Goal: Communication & Community: Answer question/provide support

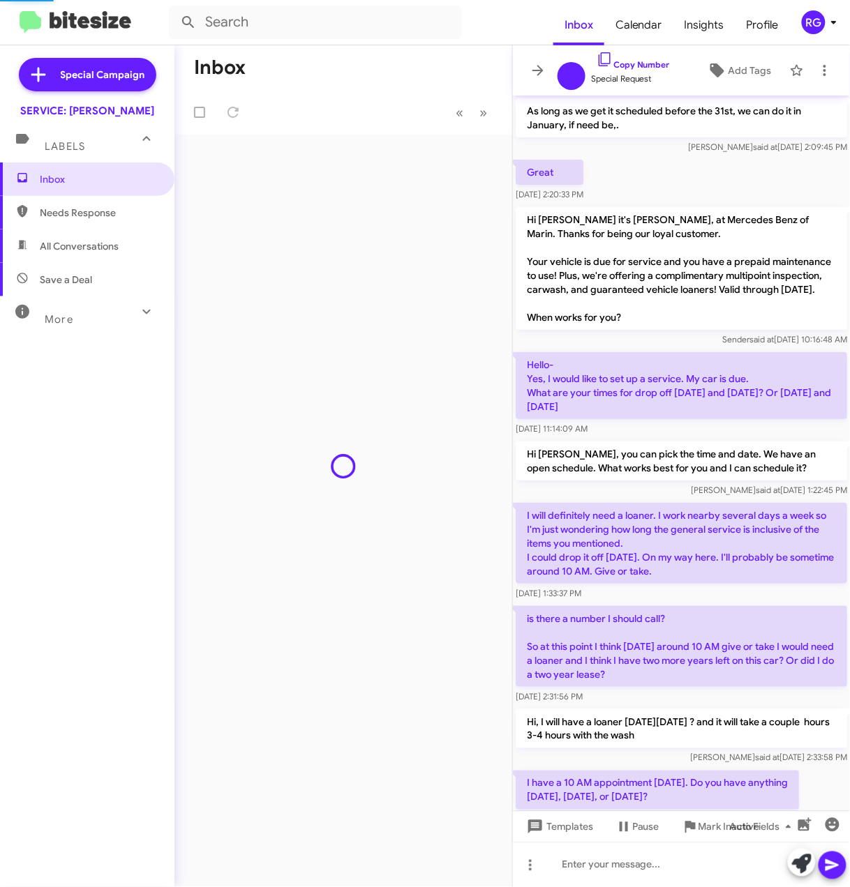
scroll to position [852, 0]
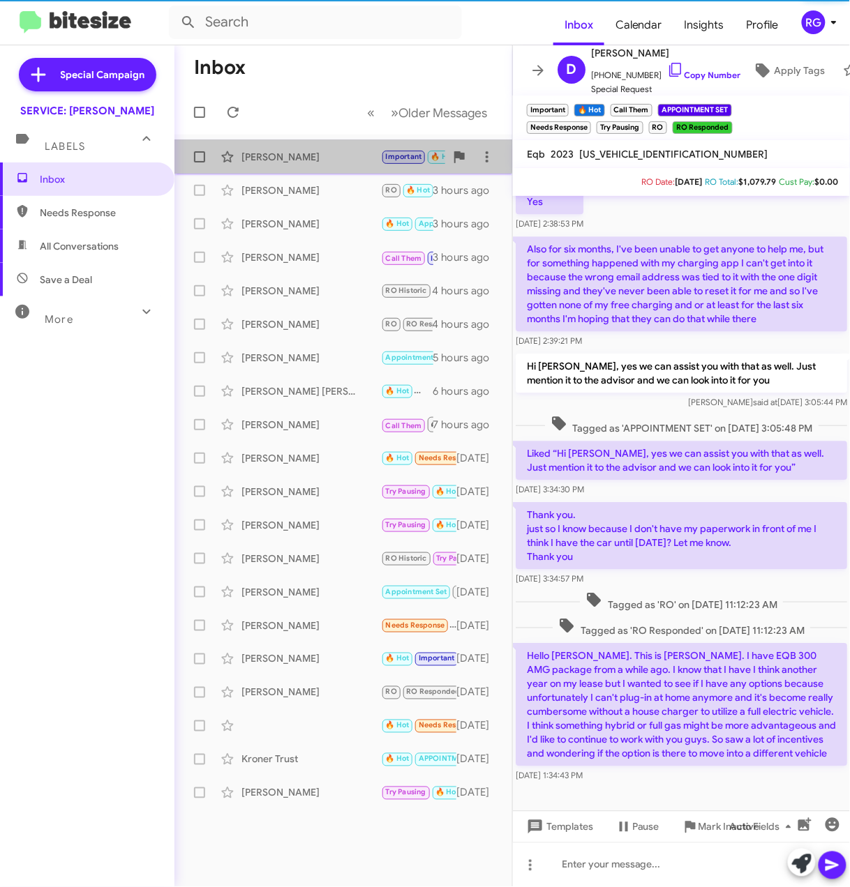
click at [338, 152] on div "[PERSON_NAME]" at bounding box center [311, 157] width 140 height 14
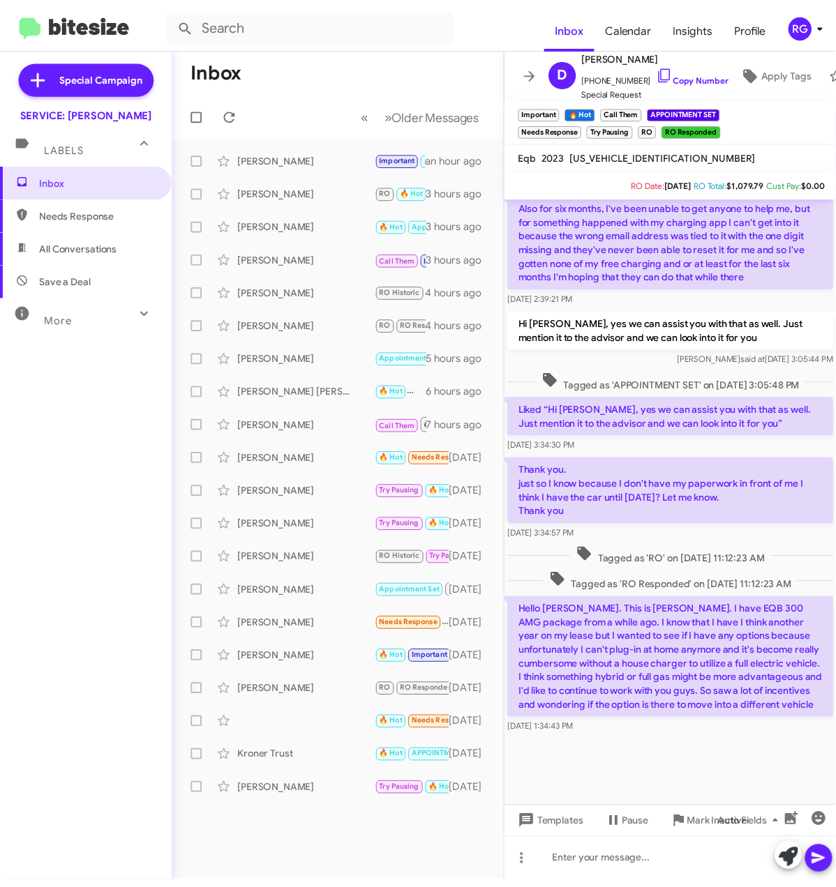
scroll to position [953, 0]
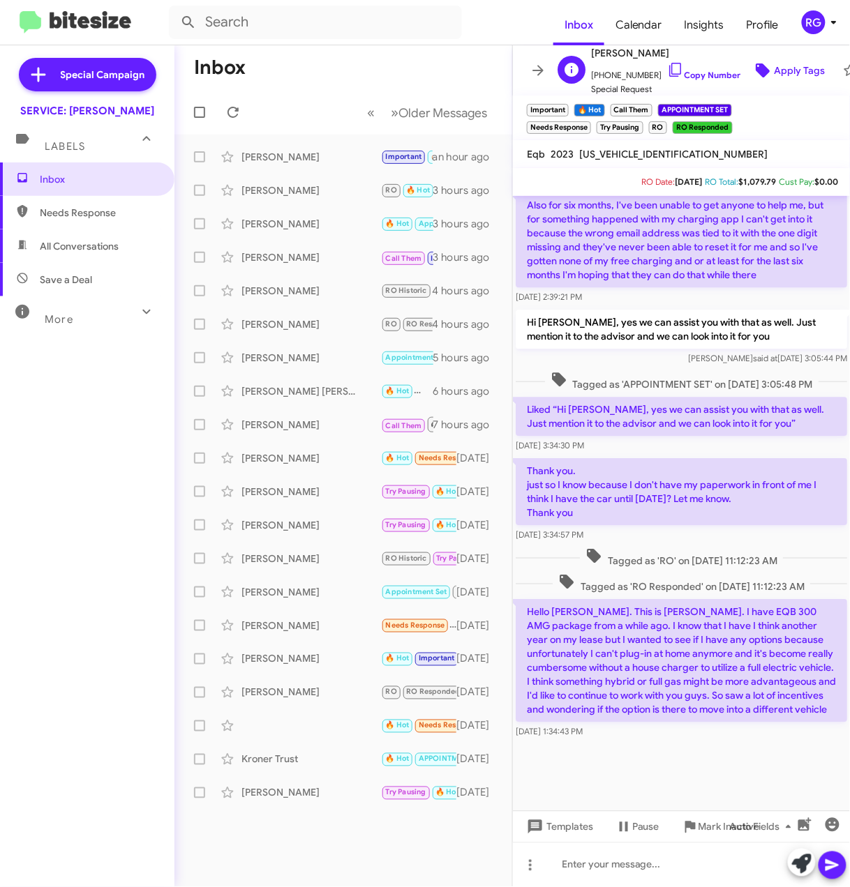
click at [774, 58] on span "Apply Tags" at bounding box center [799, 70] width 51 height 25
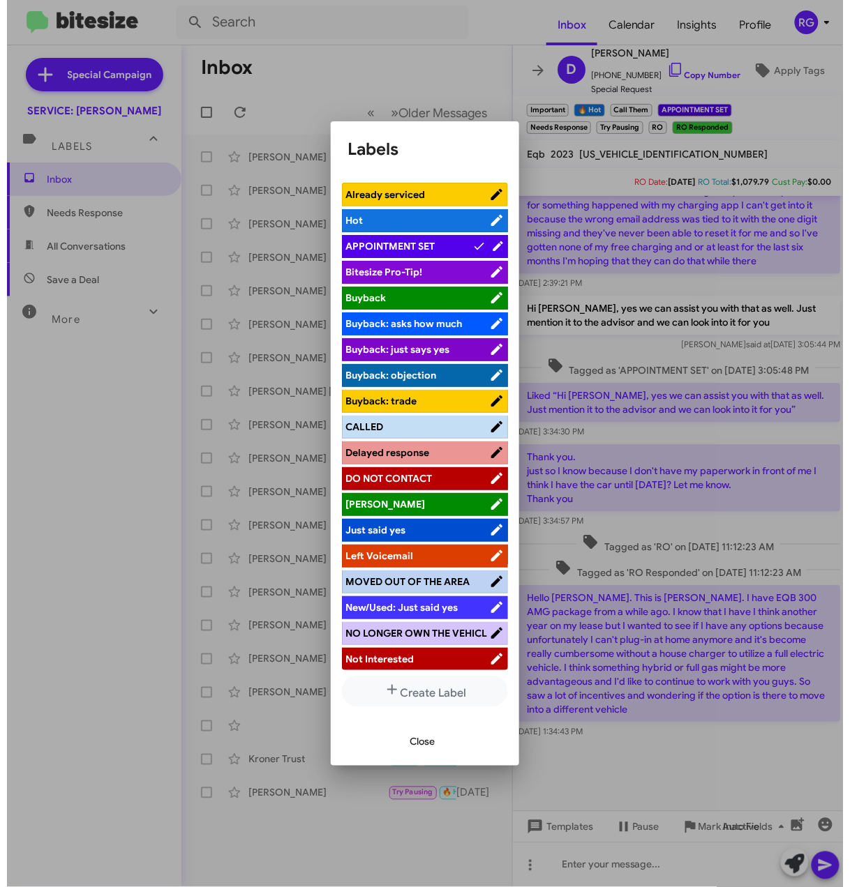
scroll to position [174, 0]
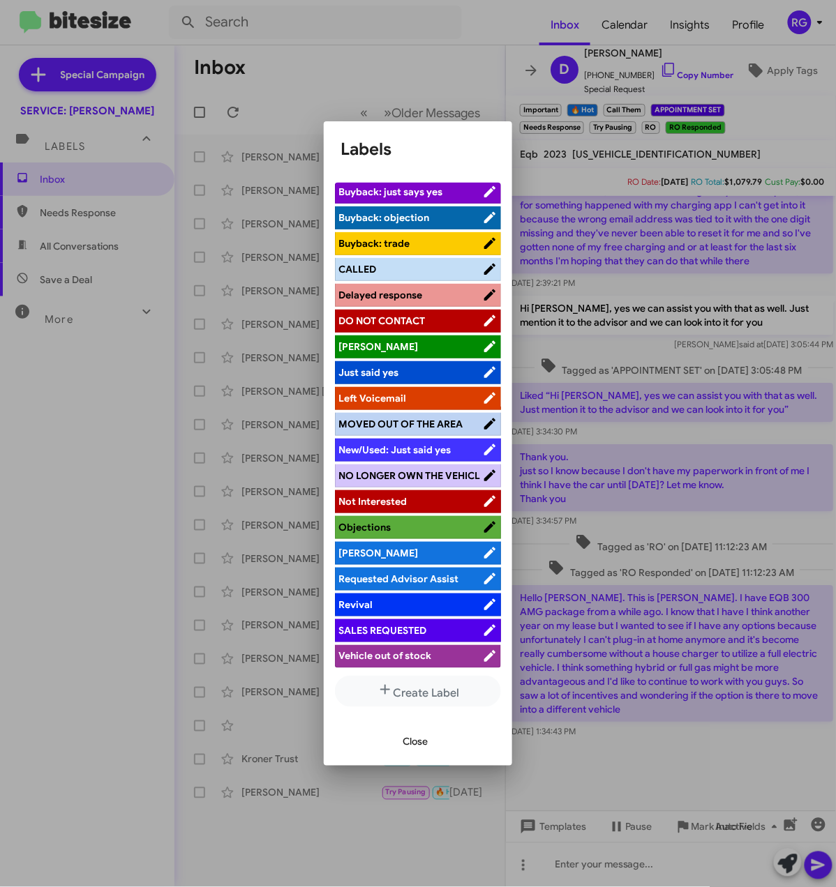
click at [393, 631] on span "SALES REQUESTED" at bounding box center [382, 630] width 88 height 13
click at [431, 744] on button "Close" at bounding box center [414, 742] width 47 height 25
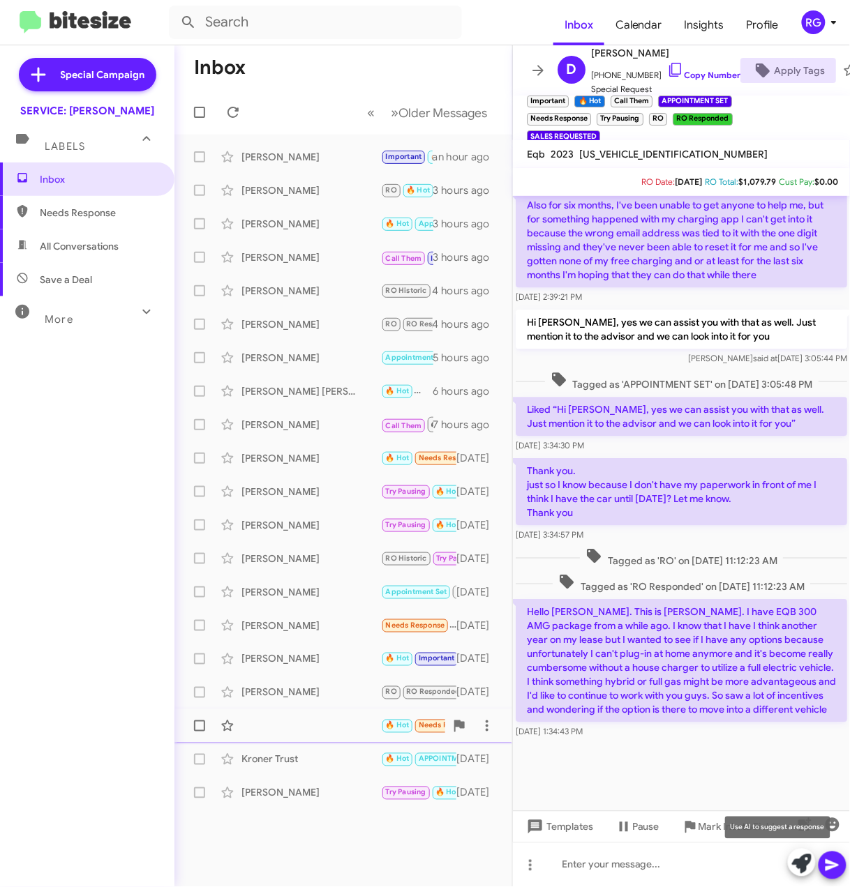
click at [810, 859] on icon at bounding box center [802, 865] width 20 height 20
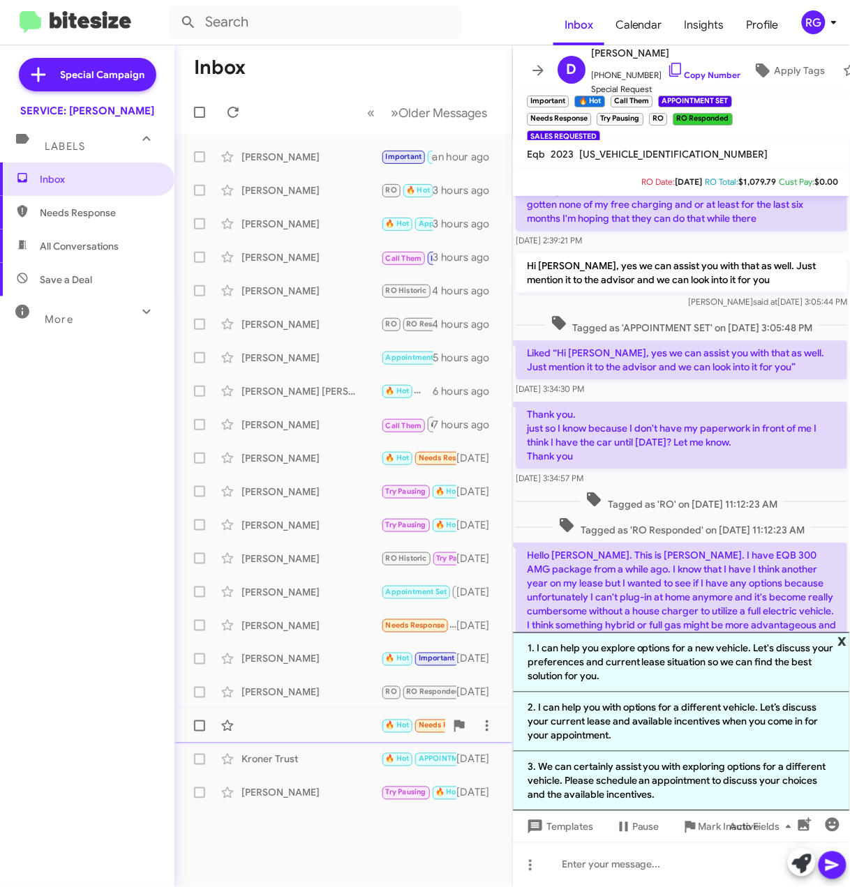
click at [838, 643] on span "x" at bounding box center [842, 641] width 9 height 17
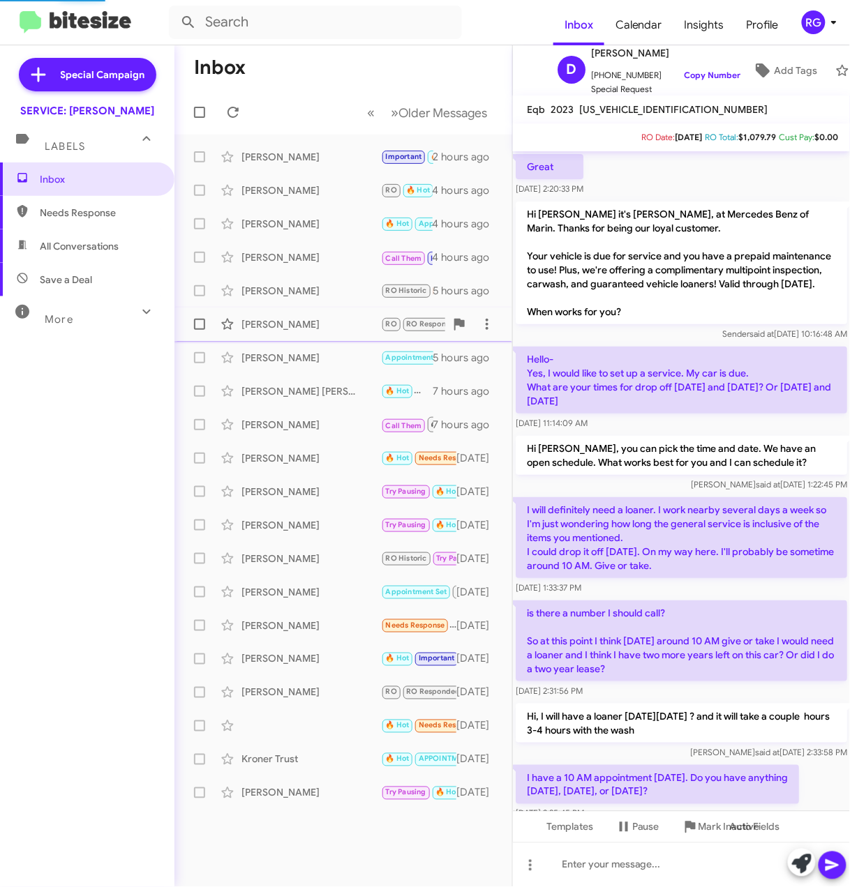
scroll to position [872, 0]
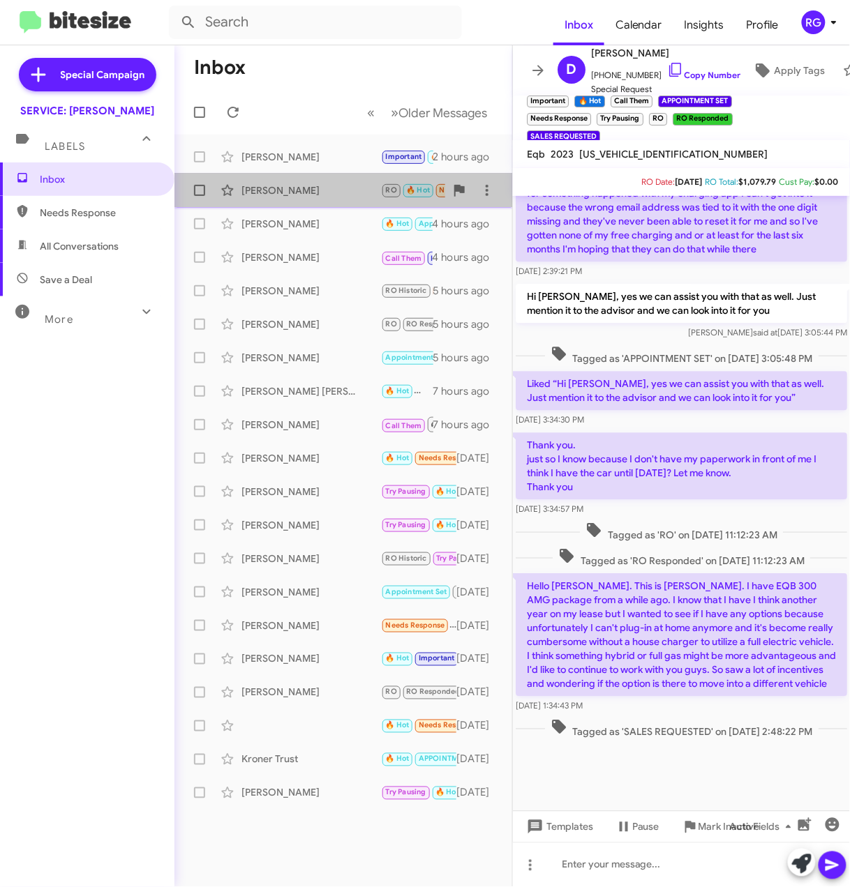
click at [338, 190] on div "[PERSON_NAME]" at bounding box center [311, 190] width 140 height 14
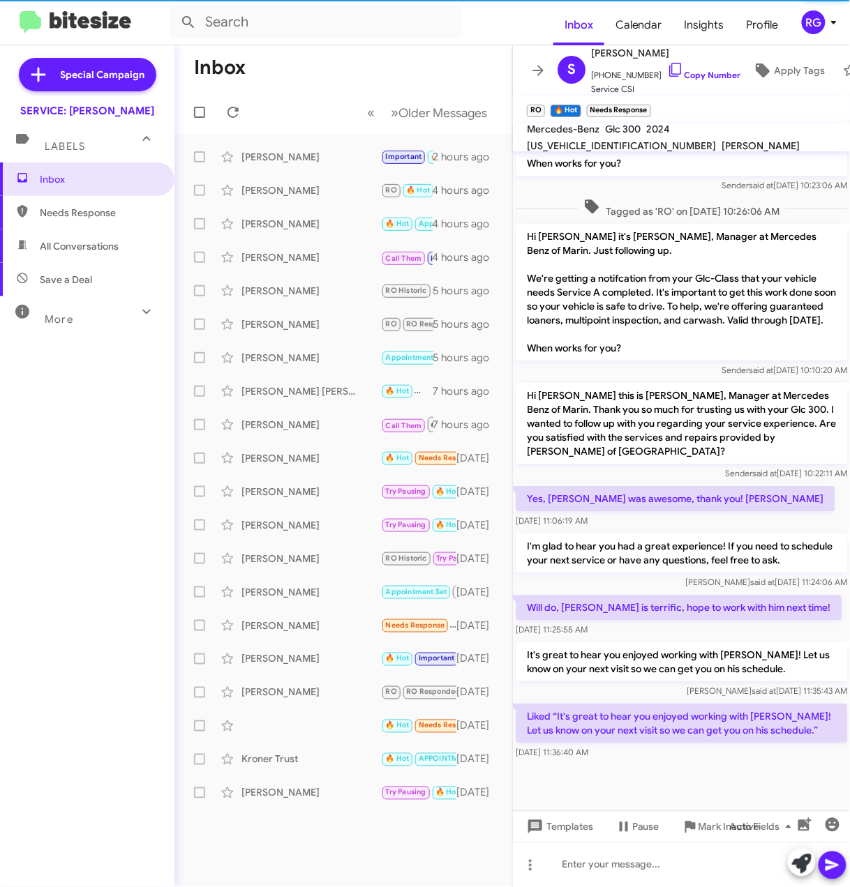
scroll to position [953, 0]
click at [263, 223] on div "[PERSON_NAME]" at bounding box center [311, 224] width 140 height 14
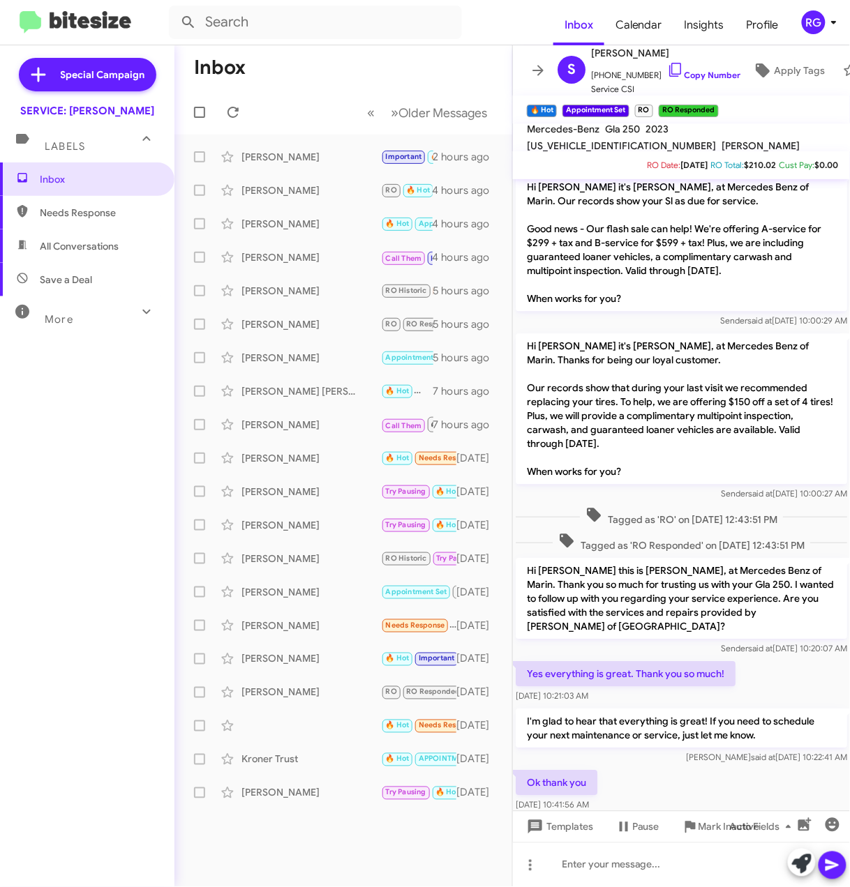
scroll to position [896, 0]
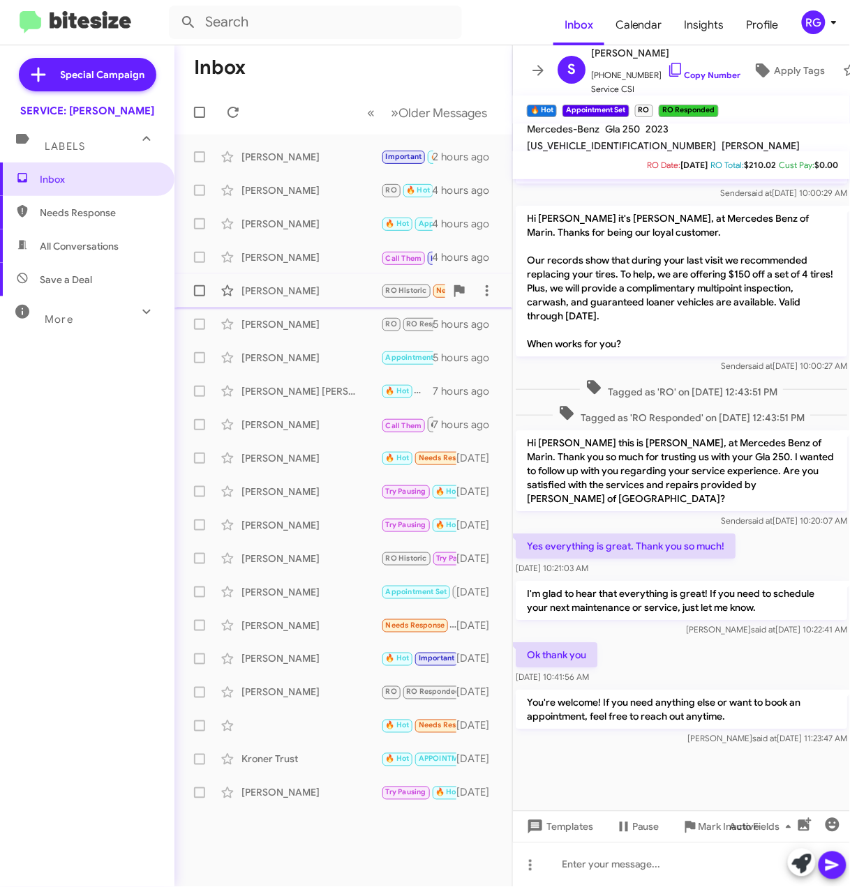
click at [296, 294] on div "[PERSON_NAME]" at bounding box center [311, 291] width 140 height 14
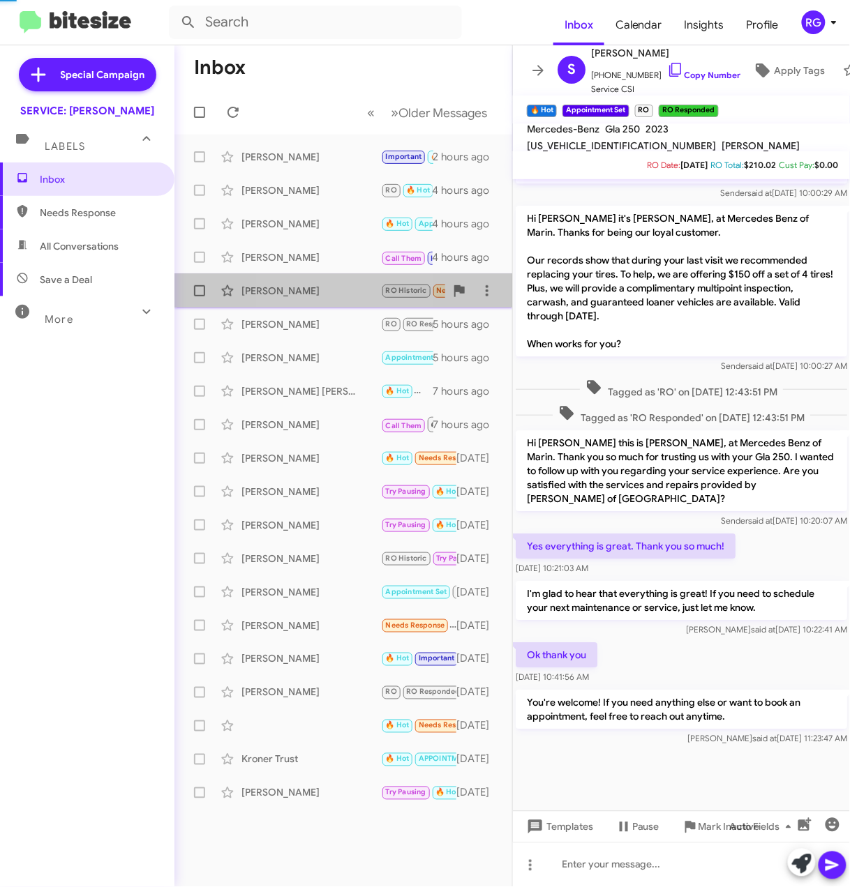
scroll to position [1395, 0]
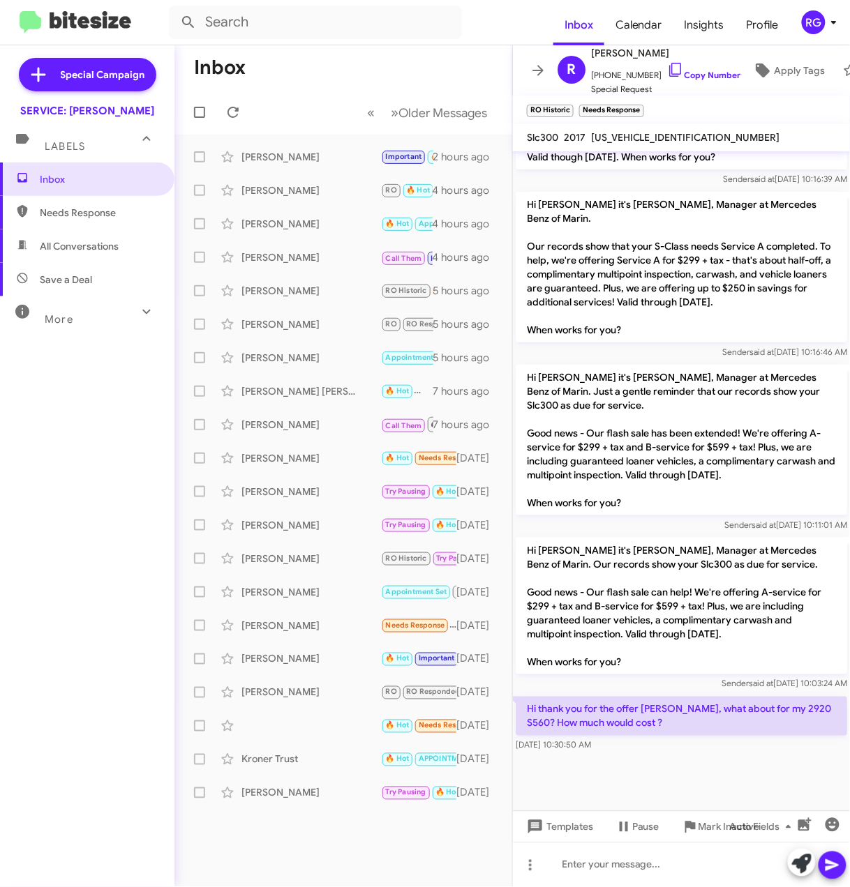
click at [678, 140] on span "[US_VEHICLE_IDENTIFICATION_NUMBER]" at bounding box center [685, 137] width 189 height 13
copy span "[US_VEHICLE_IDENTIFICATION_NUMBER]"
click at [695, 70] on link "Copy Number" at bounding box center [703, 75] width 73 height 10
copy span "[US_VEHICLE_IDENTIFICATION_NUMBER]"
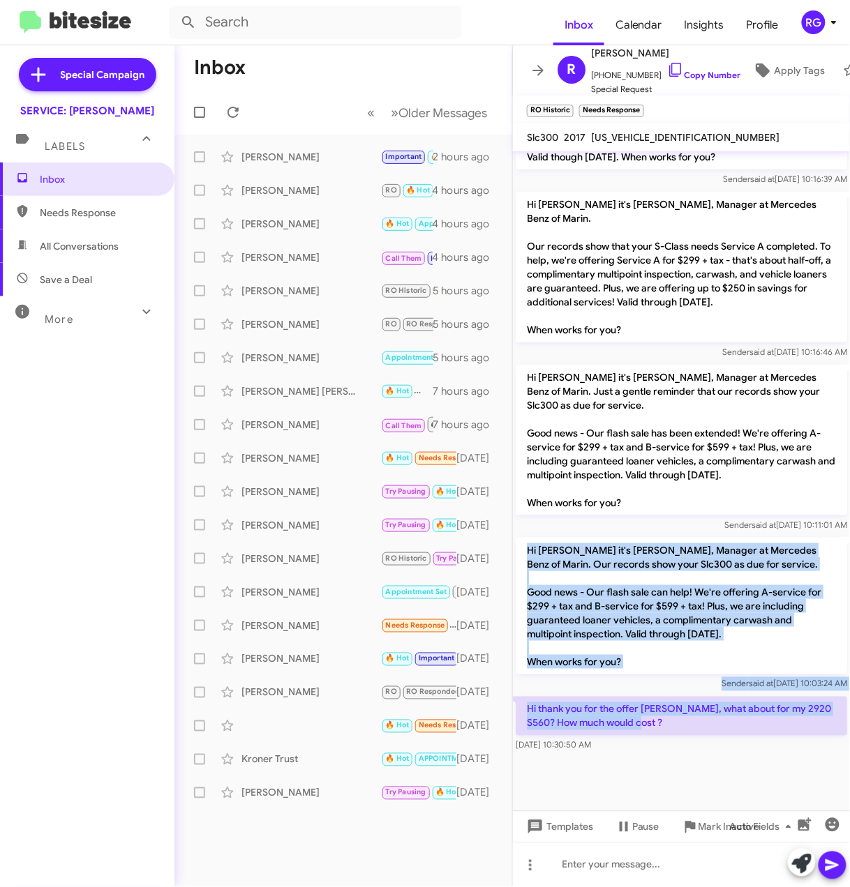
drag, startPoint x: 632, startPoint y: 705, endPoint x: 522, endPoint y: 545, distance: 193.5
copy div "Hi Robin it's Omar Ibrahimi, Manager at Mercedes Benz of Marin. Our records sho…"
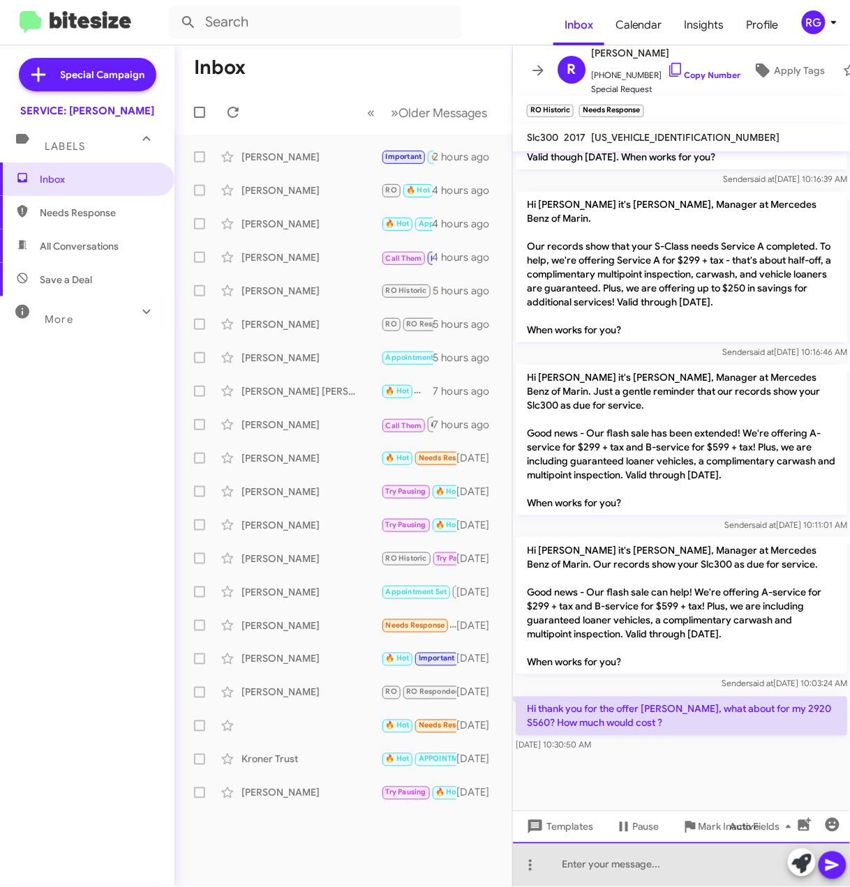
drag, startPoint x: 668, startPoint y: 860, endPoint x: 676, endPoint y: 841, distance: 21.3
click at [672, 858] on div at bounding box center [681, 865] width 337 height 45
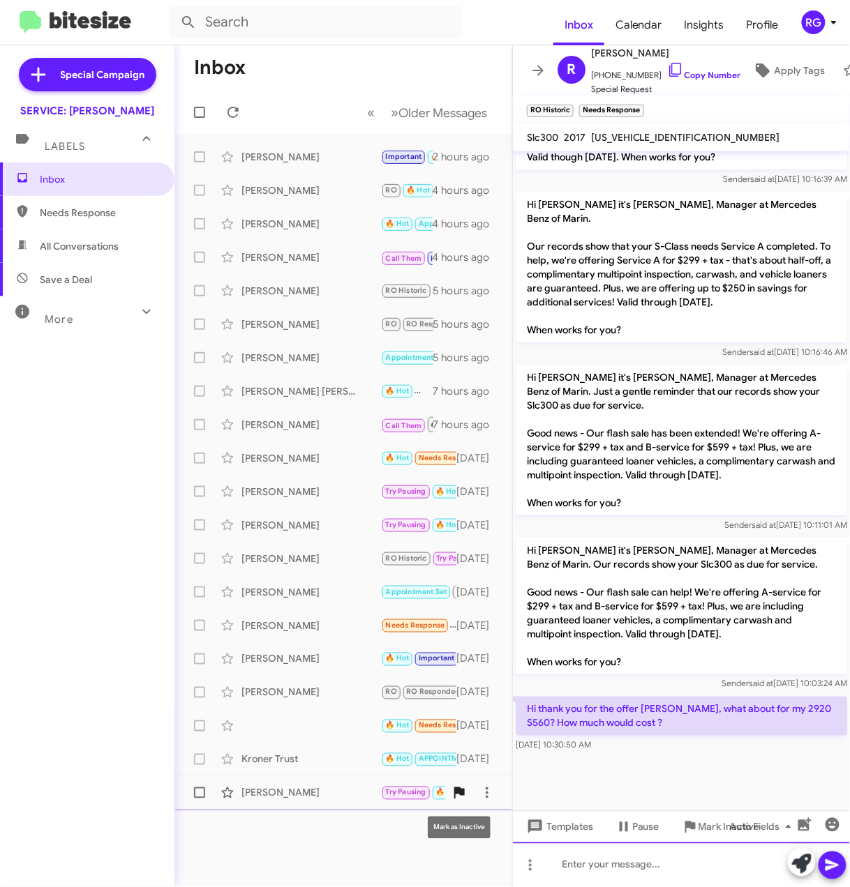
paste div
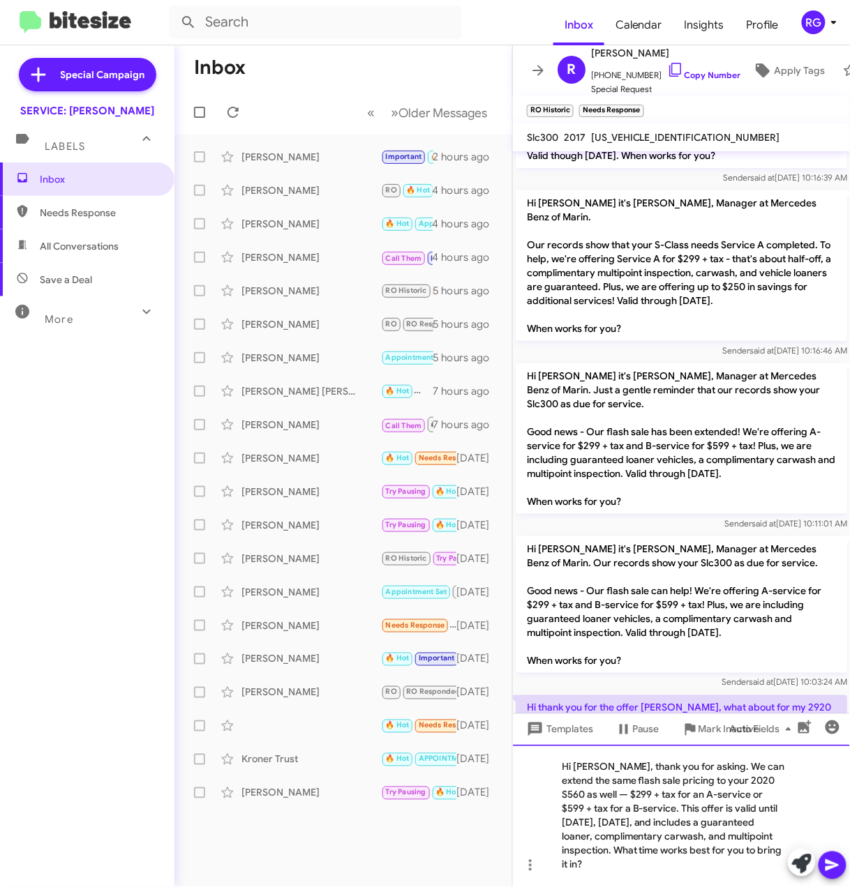
click at [575, 804] on div "Hi Robin, thank you for asking. We can extend the same flash sale pricing to yo…" at bounding box center [681, 816] width 337 height 142
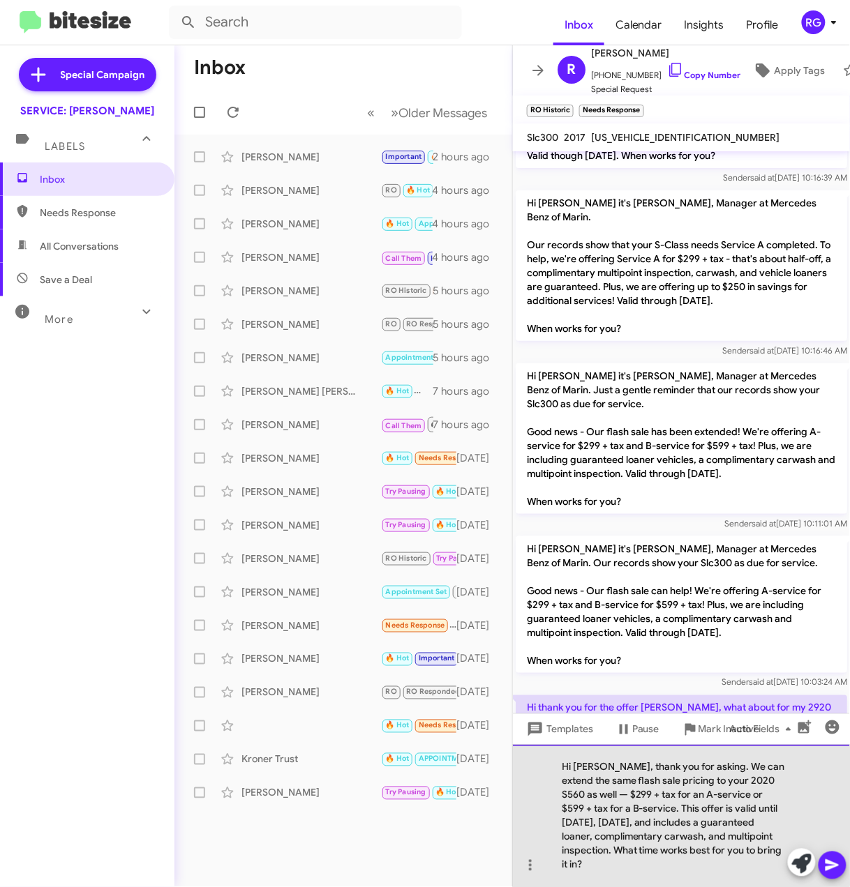
click at [569, 791] on div "Hi Robin, thank you for asking. We can extend the same flash sale pricing to yo…" at bounding box center [681, 816] width 337 height 142
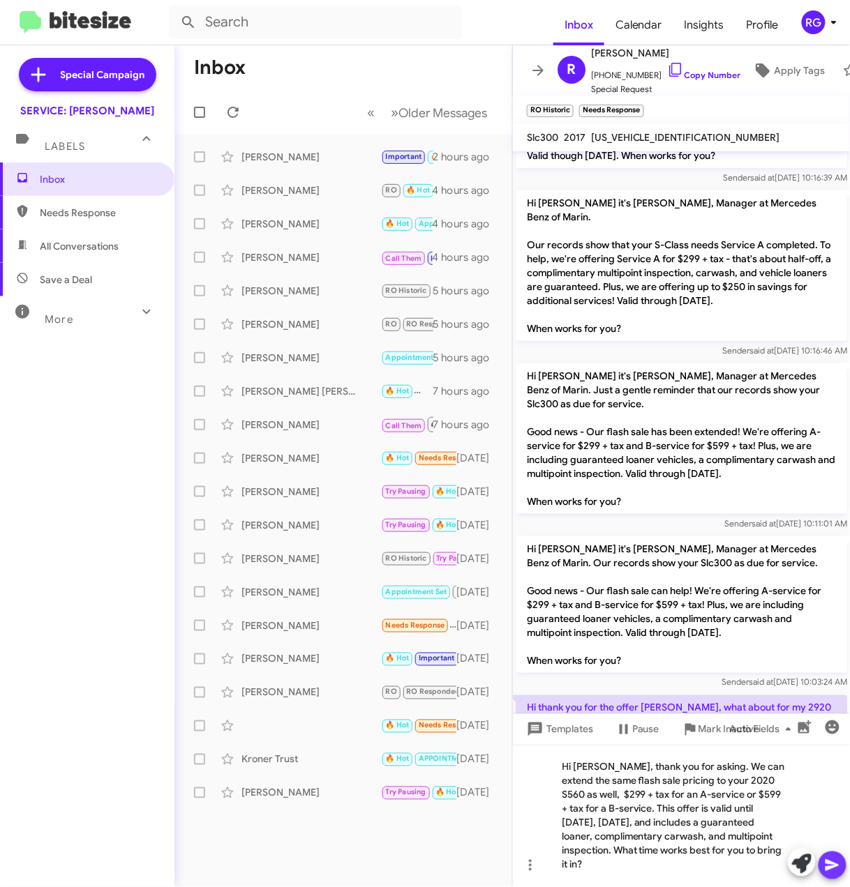
drag, startPoint x: 833, startPoint y: 864, endPoint x: 821, endPoint y: 863, distance: 11.9
click at [832, 866] on icon at bounding box center [832, 865] width 17 height 17
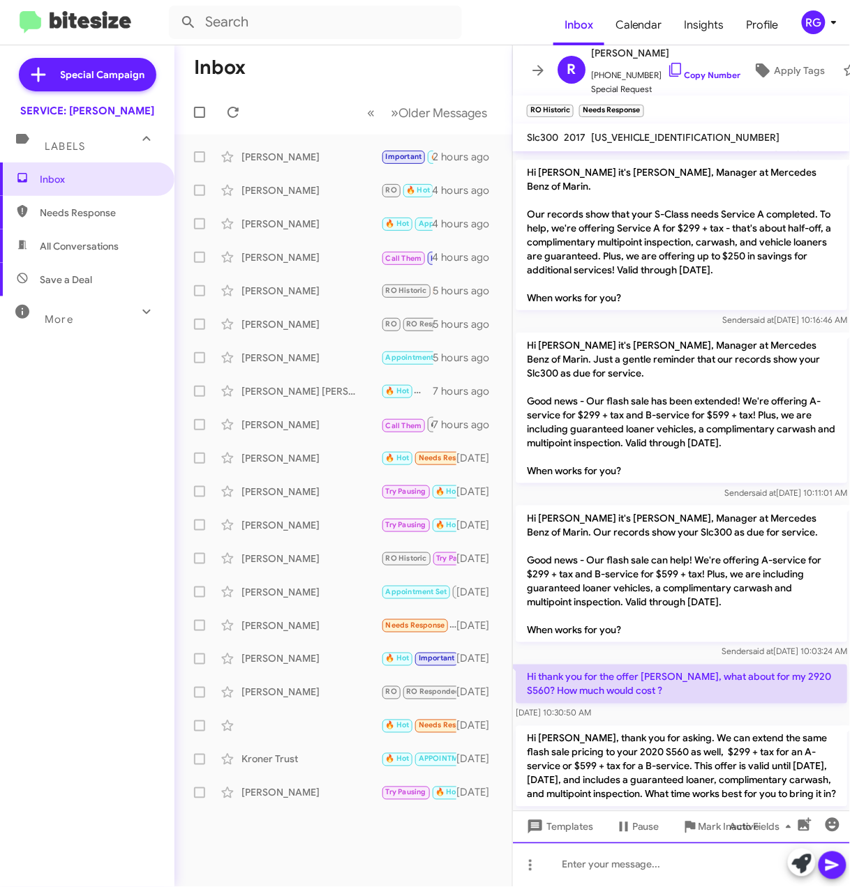
scroll to position [1516, 0]
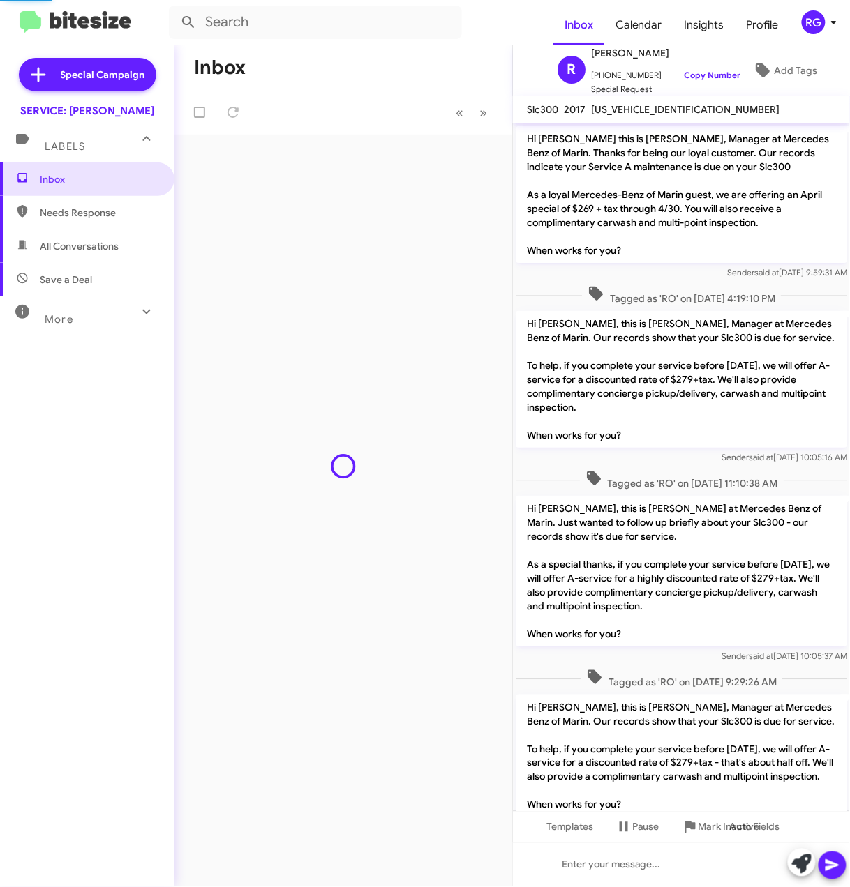
scroll to position [1487, 0]
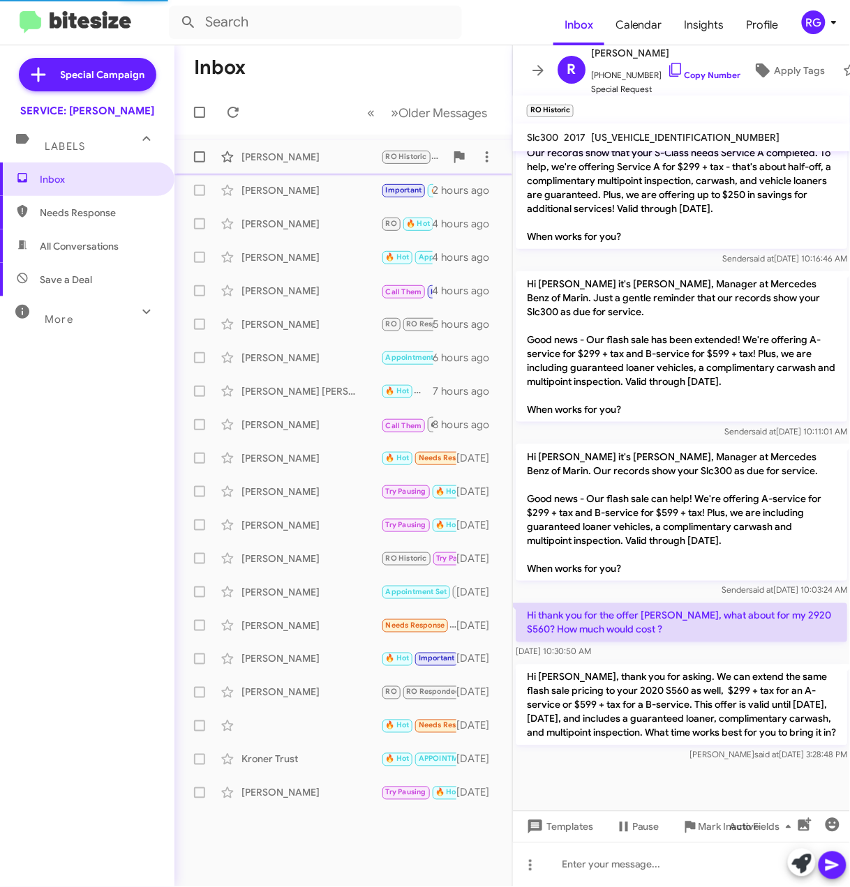
click at [322, 151] on div "[PERSON_NAME]" at bounding box center [311, 157] width 140 height 14
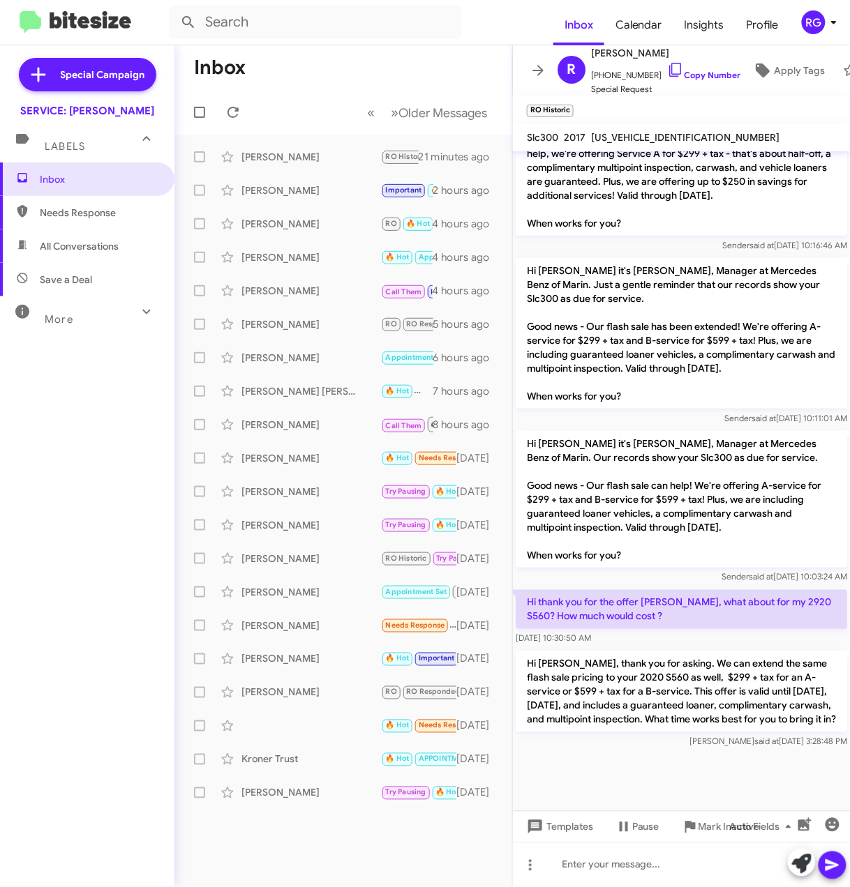
scroll to position [1516, 0]
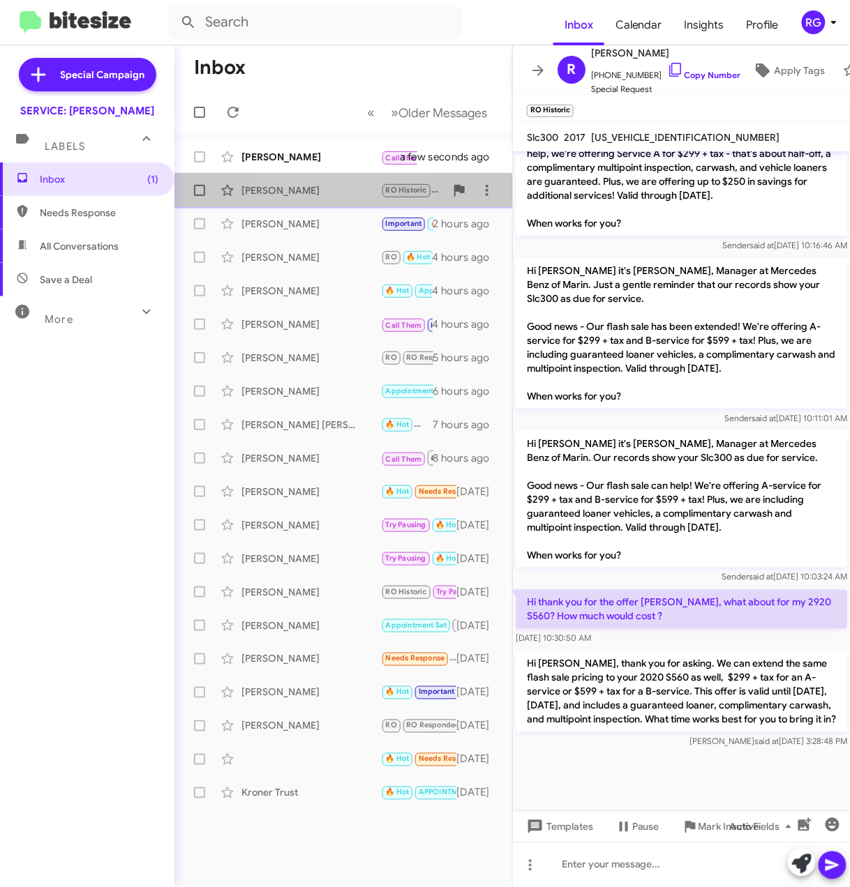
click at [296, 174] on span "Robin Indelicato RO Historic Hi Robin, thank you for asking. We can extend the …" at bounding box center [343, 190] width 338 height 33
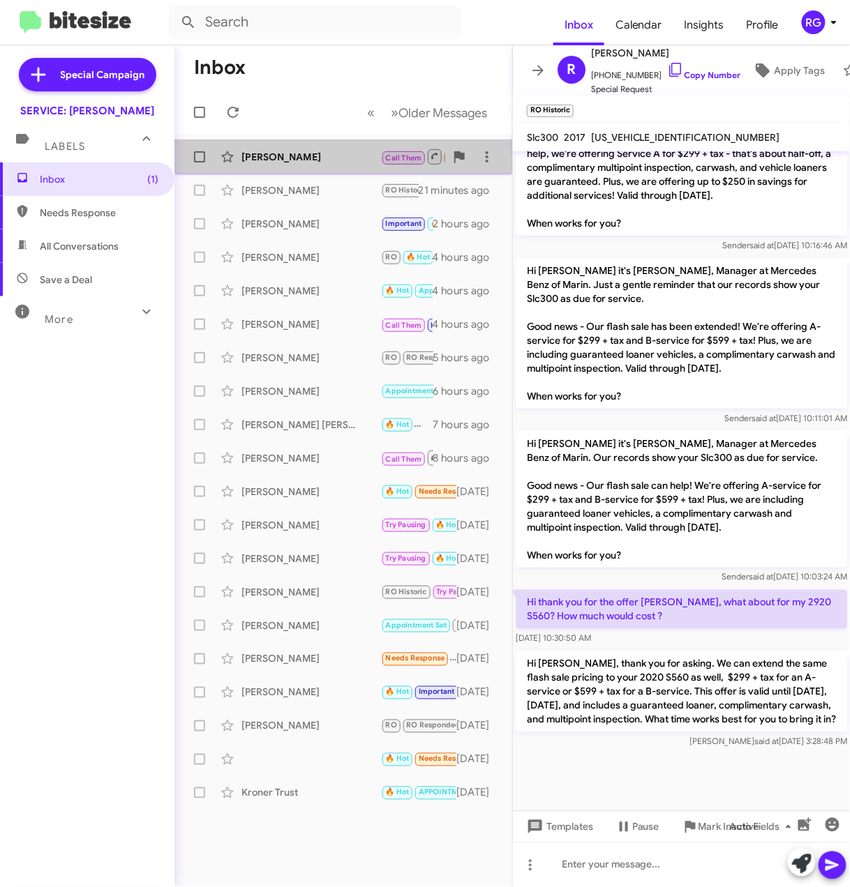
click at [315, 144] on div "Ronald Durand Call Them Needs Response Inbound Call a few seconds ago" at bounding box center [343, 157] width 315 height 28
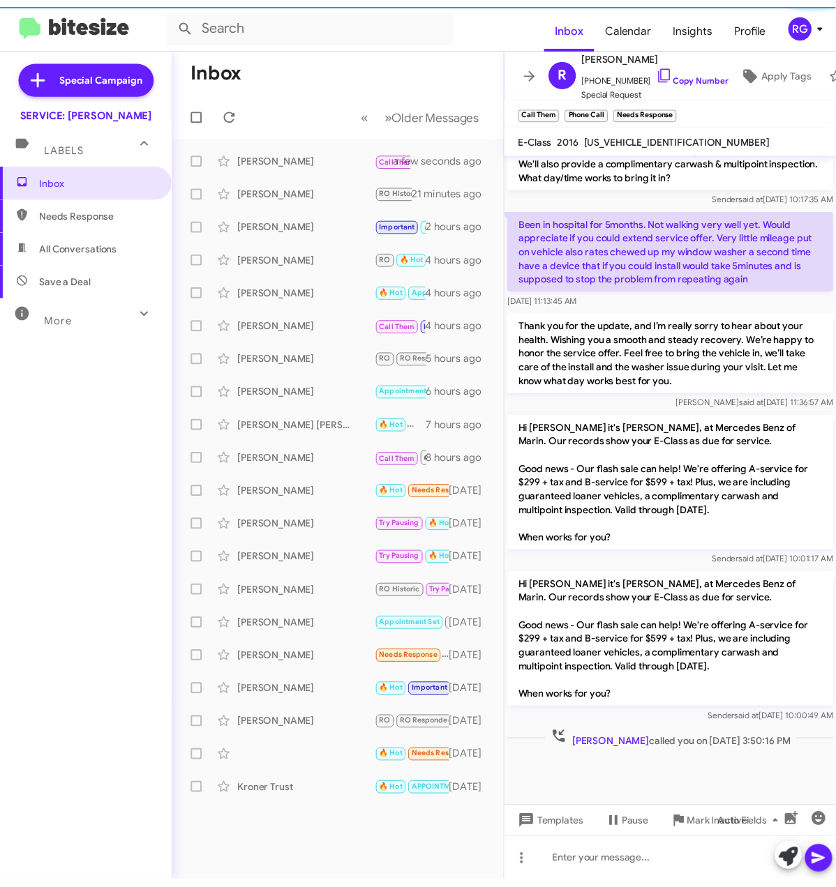
scroll to position [2123, 0]
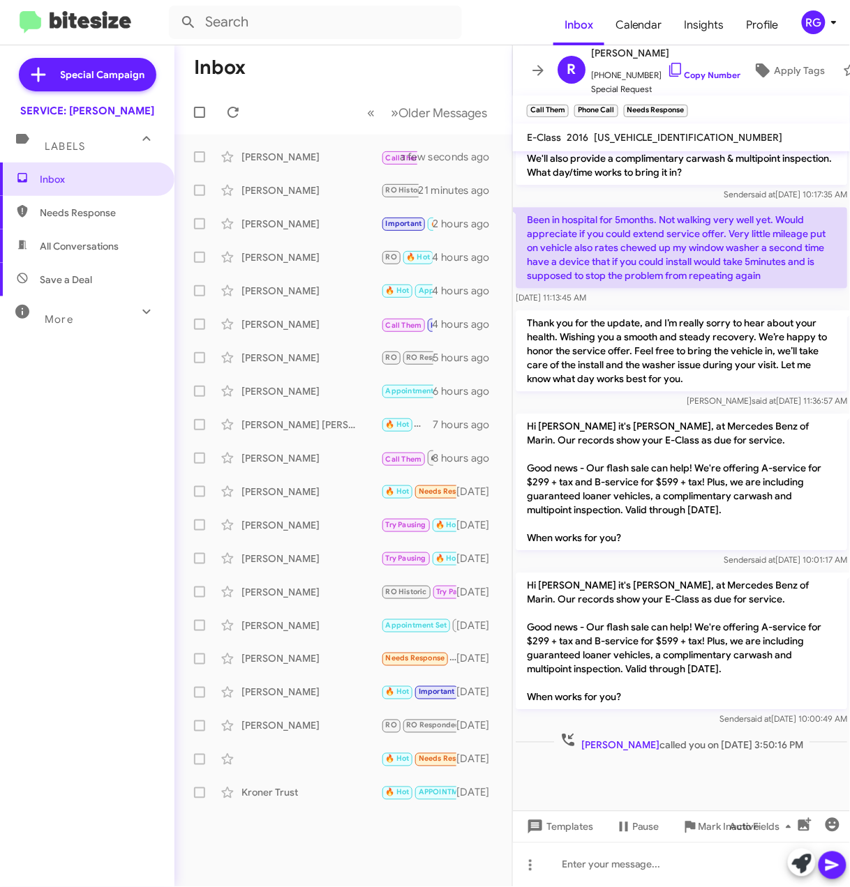
click at [682, 142] on span "WDDHH8JB3GB279250" at bounding box center [688, 137] width 189 height 13
click at [682, 134] on span "WDDHH8JB3GB279250" at bounding box center [688, 137] width 189 height 13
click at [681, 137] on span "WDDHH8JB3GB279250" at bounding box center [688, 137] width 189 height 13
click at [679, 137] on span "WDDHH8JB3GB279250" at bounding box center [688, 137] width 189 height 13
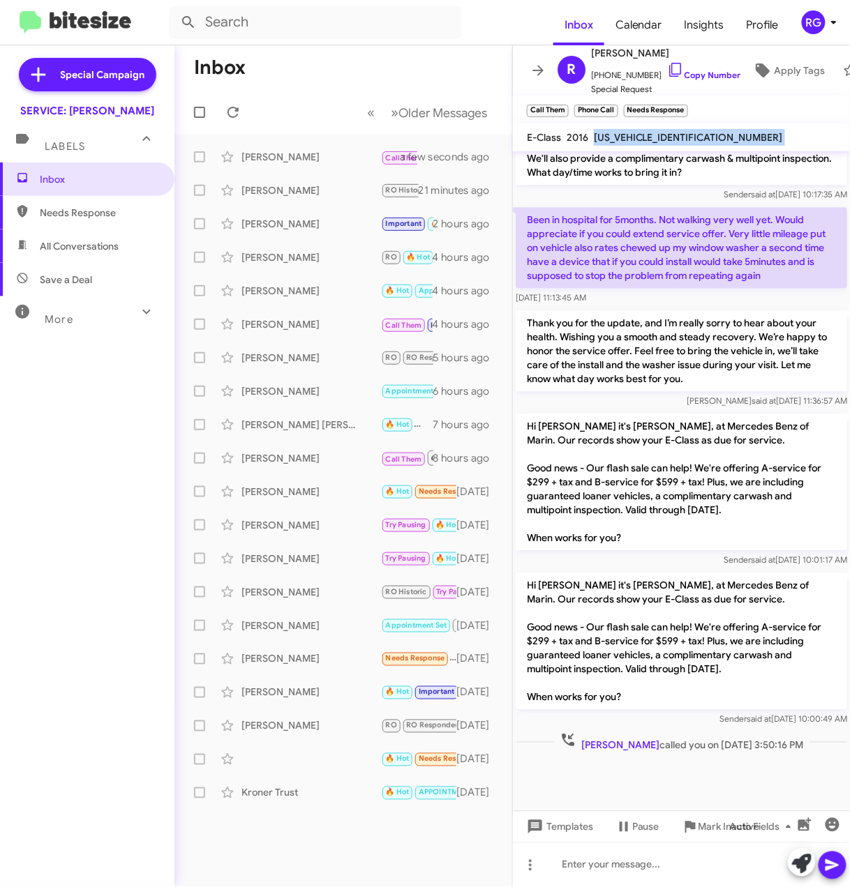
copy span "WDDHH8JB3GB279250"
click at [774, 75] on span "Apply Tags" at bounding box center [799, 70] width 51 height 25
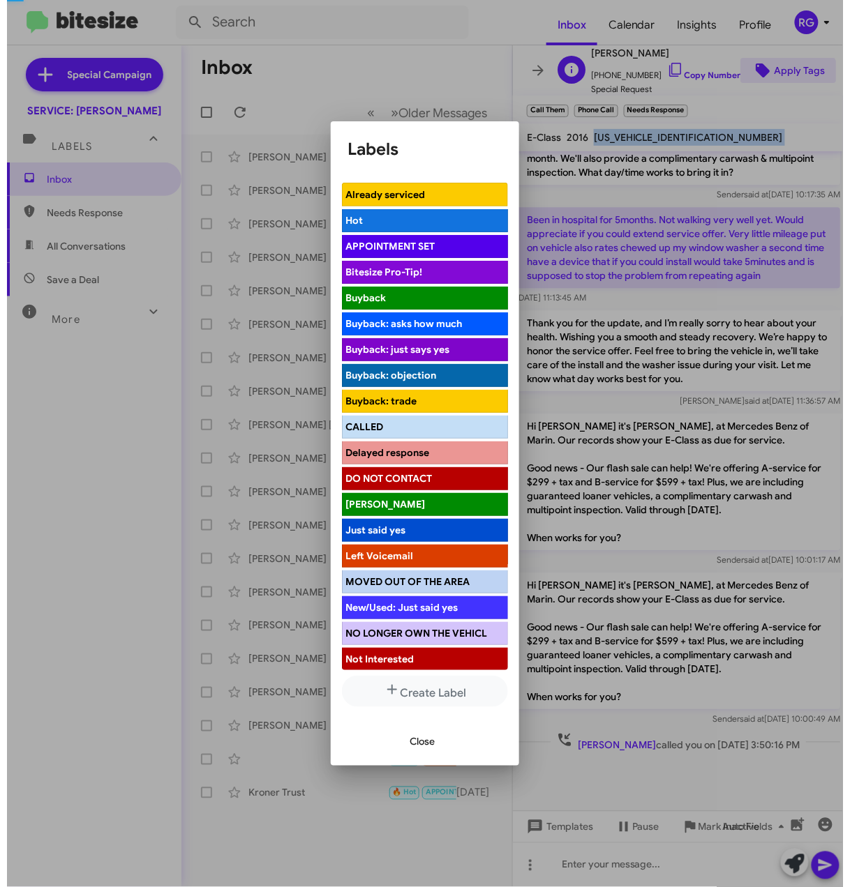
scroll to position [2165, 0]
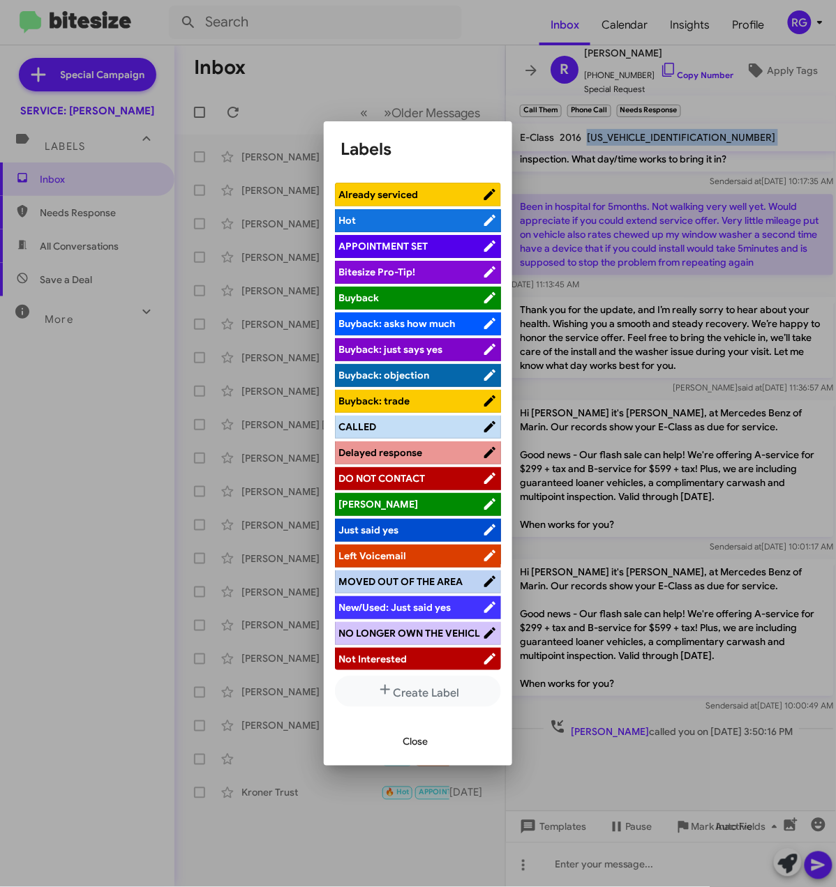
click at [379, 422] on span "CALLED" at bounding box center [410, 427] width 144 height 14
click at [414, 746] on span "Close" at bounding box center [414, 742] width 25 height 25
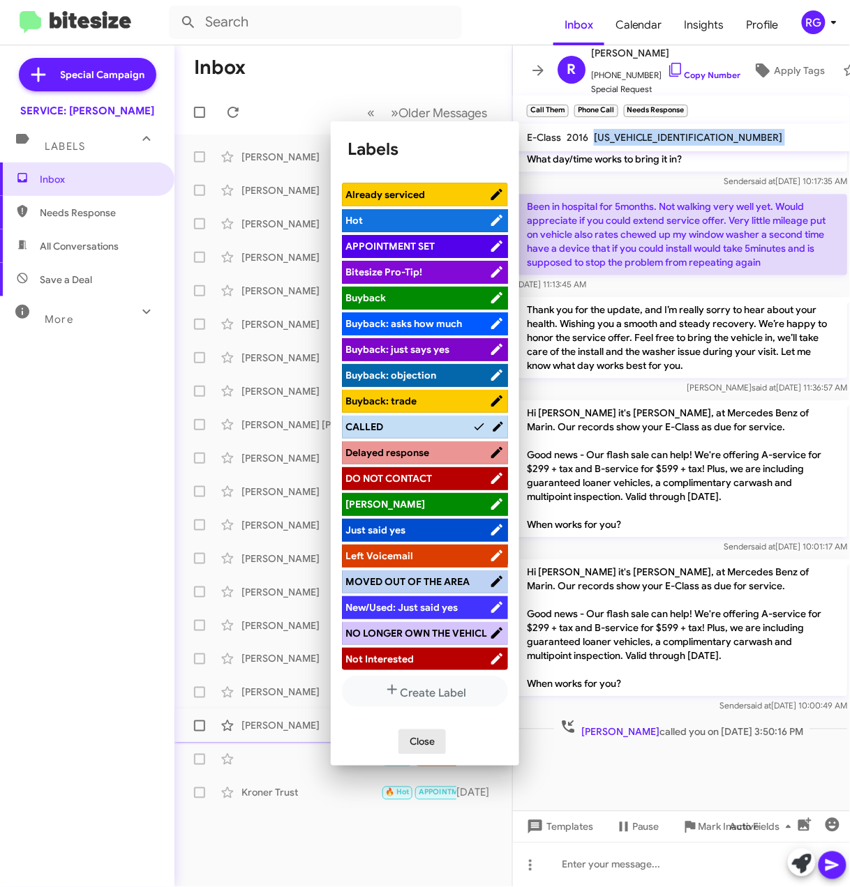
scroll to position [2123, 0]
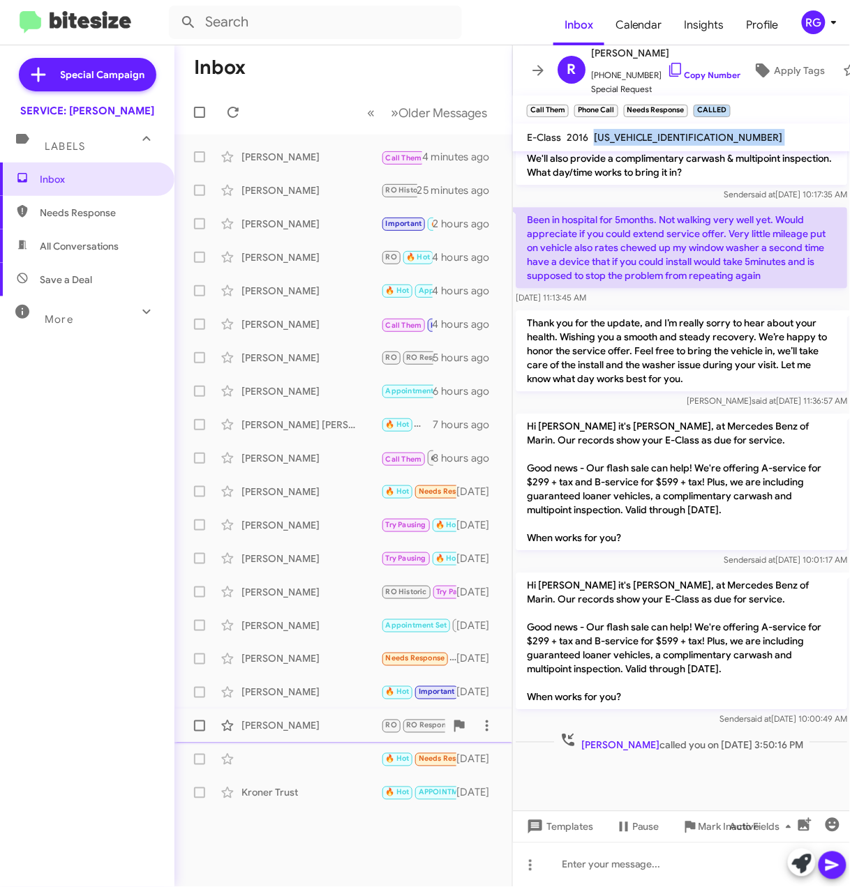
click at [657, 422] on p "Hi Ronald it's Omar Ibrahimi, at Mercedes Benz of Marin. Our records show your …" at bounding box center [681, 482] width 331 height 137
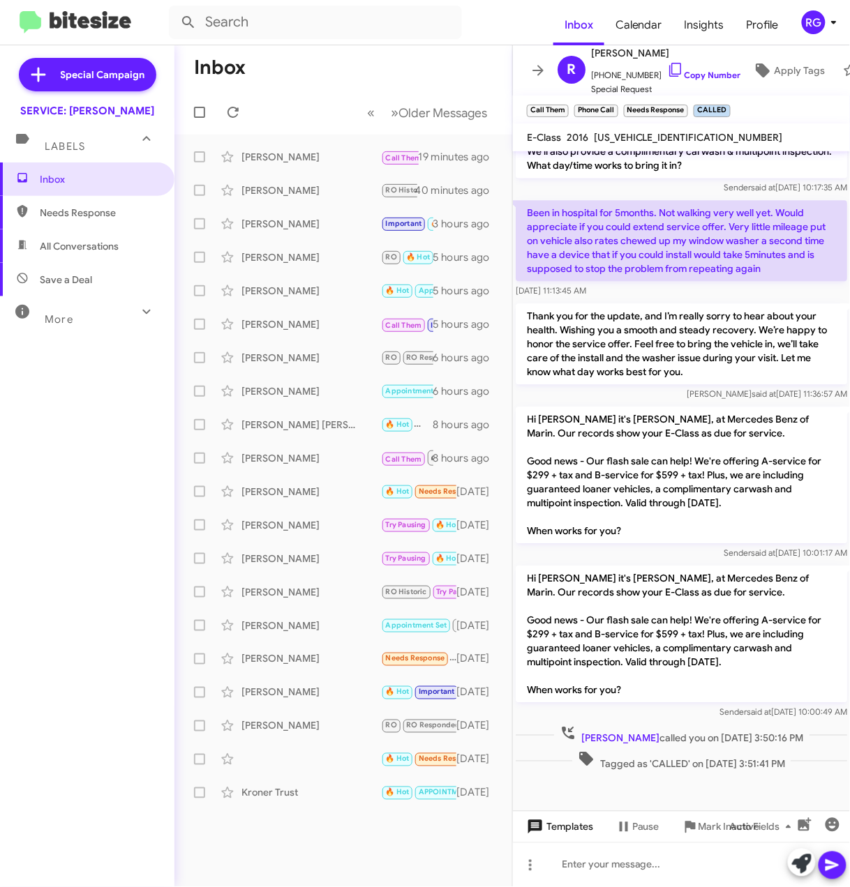
scroll to position [2046, 0]
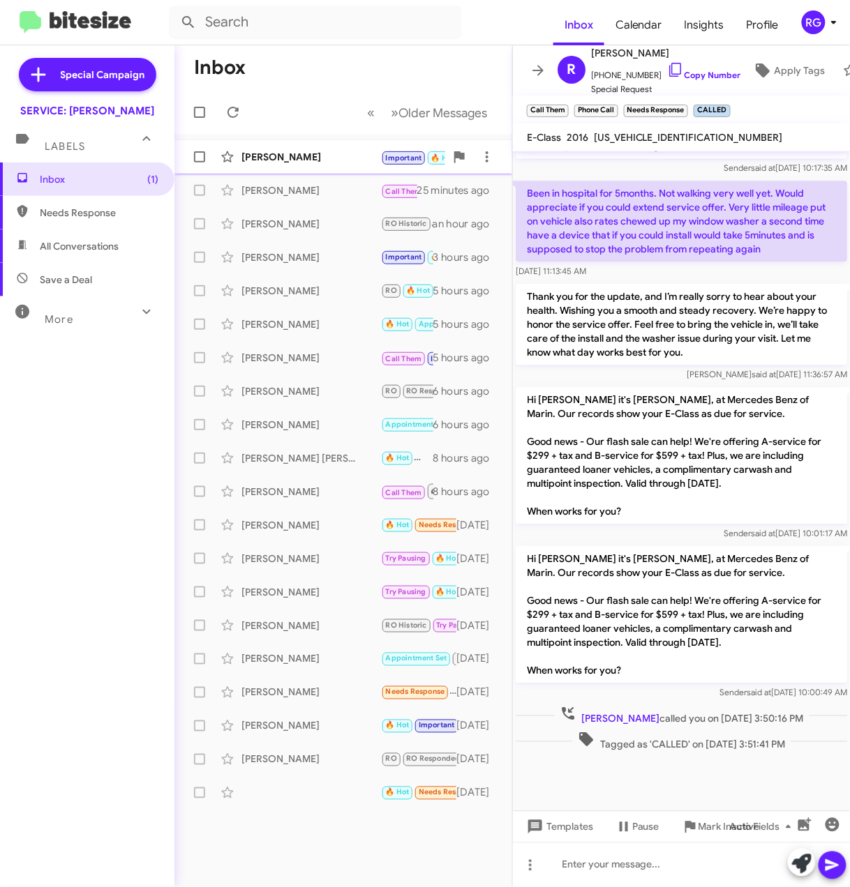
click at [279, 146] on div "Assumpta Curry Important 🔥 Hot Call Them RO RO Responded Needs Response Hi Omar…" at bounding box center [343, 157] width 315 height 28
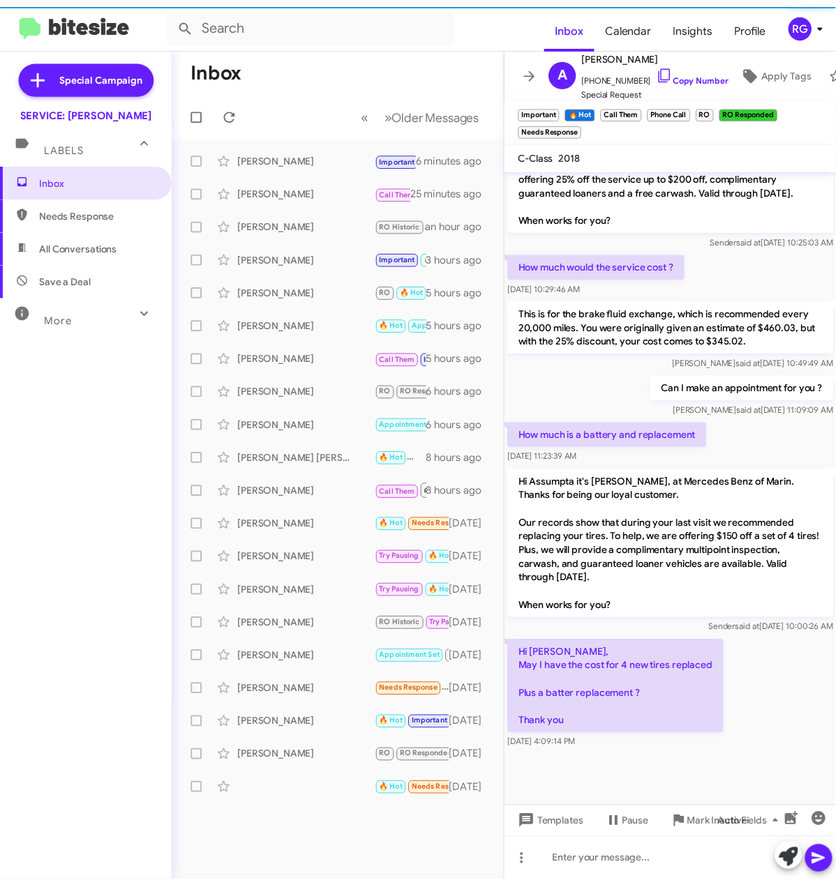
scroll to position [1023, 0]
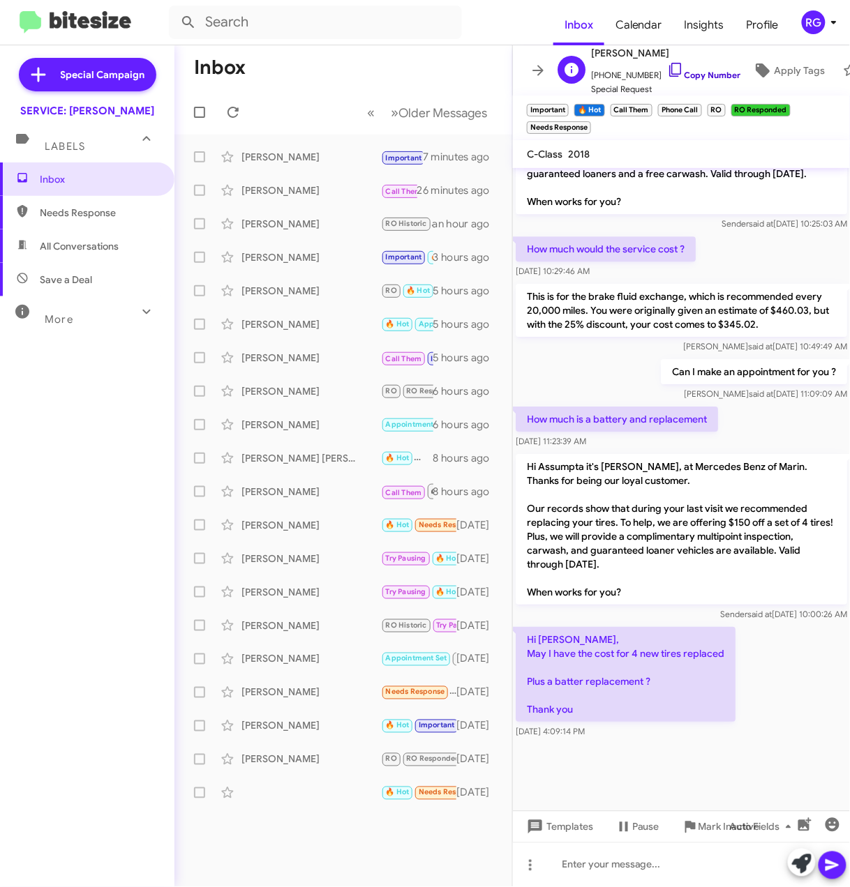
click at [684, 70] on link "Copy Number" at bounding box center [703, 75] width 73 height 10
drag, startPoint x: 688, startPoint y: 523, endPoint x: 547, endPoint y: 539, distance: 141.8
click at [547, 539] on p "Hi Assumpta it's Omar Ibrahimi, at Mercedes Benz of Marin. Thanks for being our…" at bounding box center [681, 529] width 331 height 151
copy p "offering $150 off a set of 4 tires"
drag, startPoint x: 663, startPoint y: 539, endPoint x: 676, endPoint y: 93, distance: 445.2
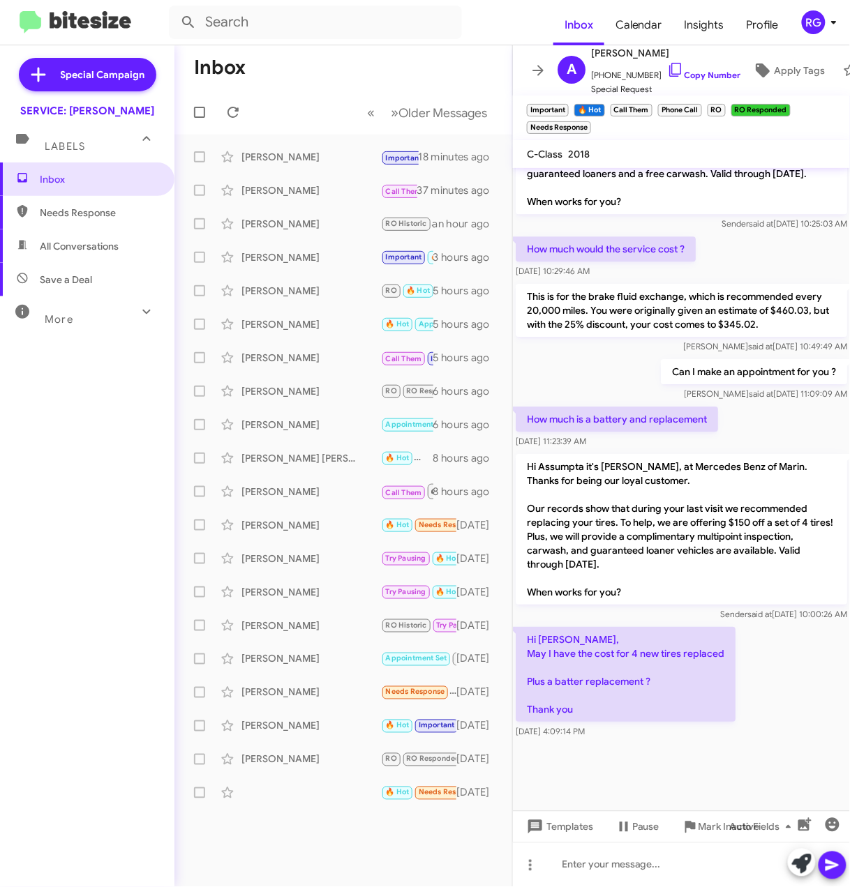
click at [663, 536] on p "Hi Assumpta it's Omar Ibrahimi, at Mercedes Benz of Marin. Thanks for being our…" at bounding box center [681, 529] width 331 height 151
click at [774, 64] on span "Apply Tags" at bounding box center [799, 70] width 51 height 25
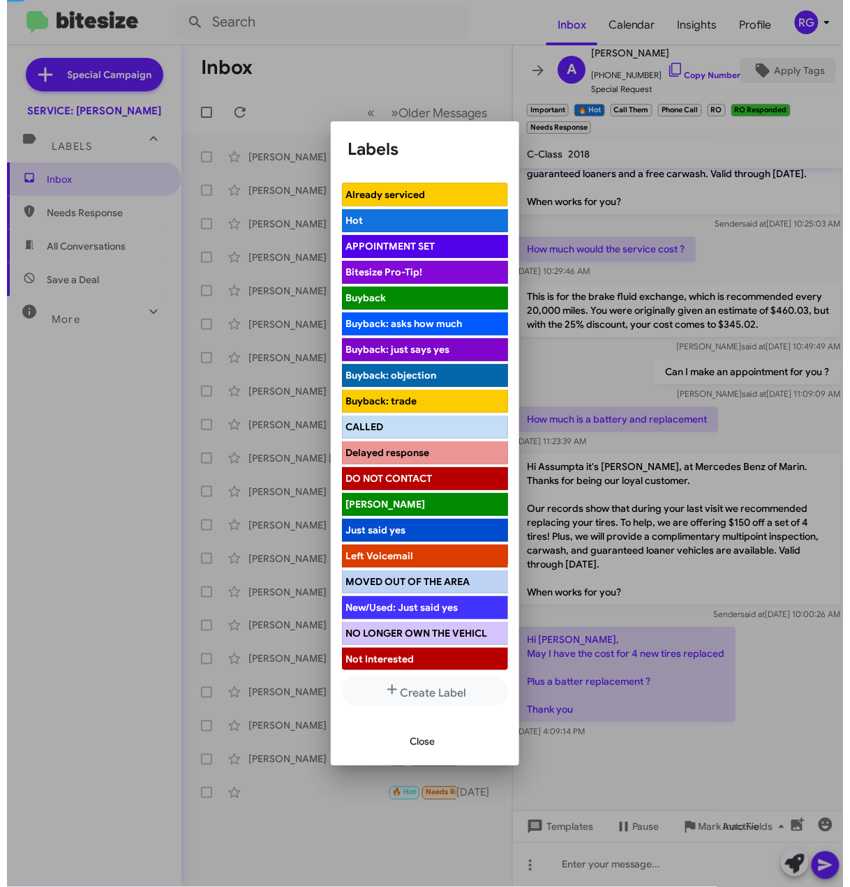
scroll to position [1064, 0]
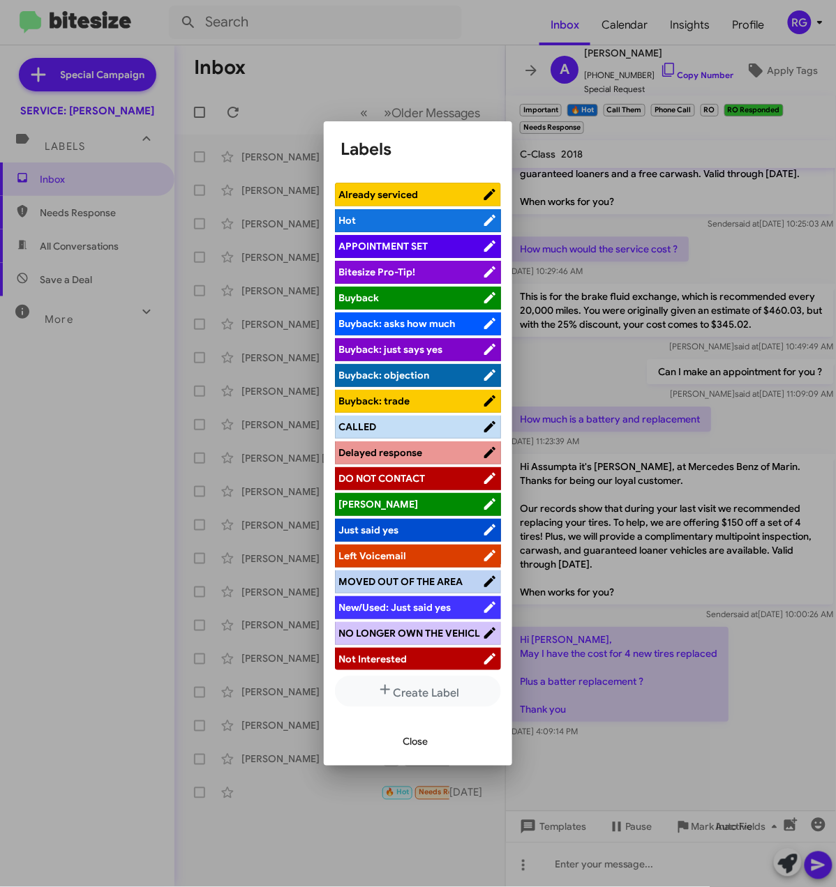
click at [393, 434] on span "CALLED" at bounding box center [410, 427] width 144 height 14
click at [413, 243] on span "APPOINTMENT SET" at bounding box center [382, 246] width 89 height 13
click at [417, 743] on span "Close" at bounding box center [414, 742] width 25 height 25
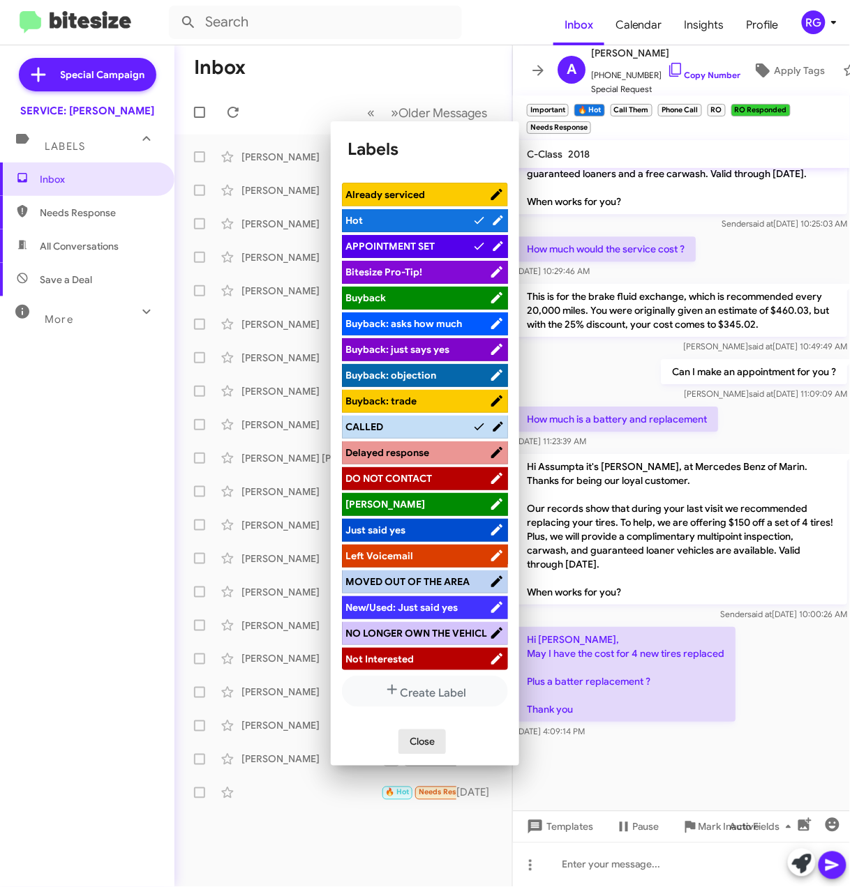
scroll to position [1023, 0]
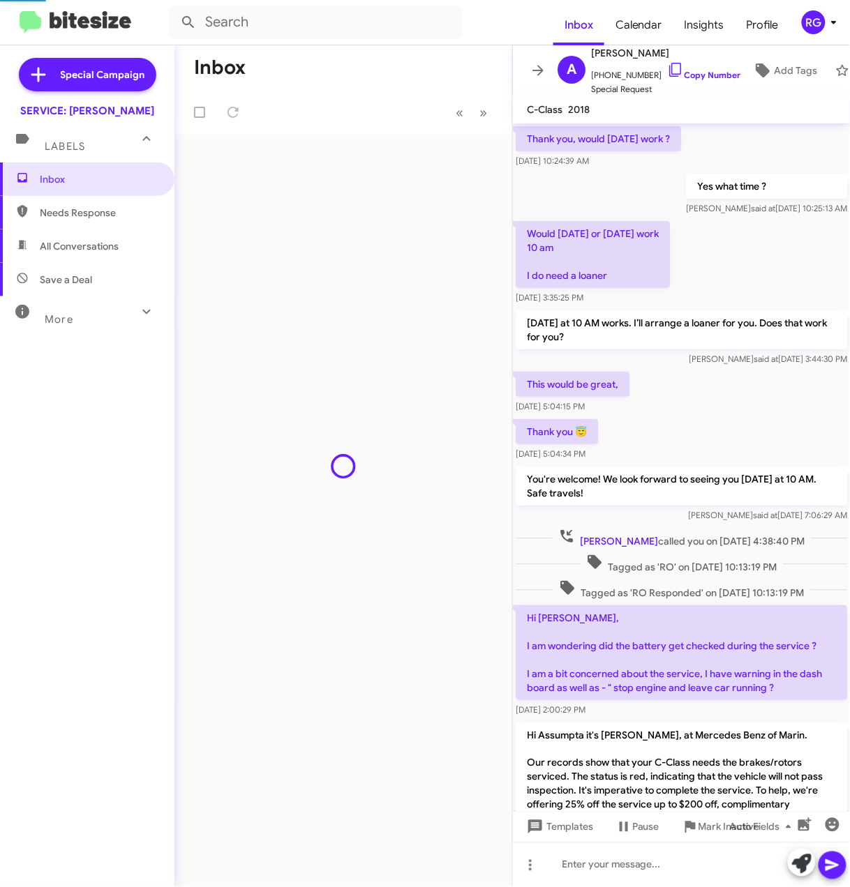
scroll to position [670, 0]
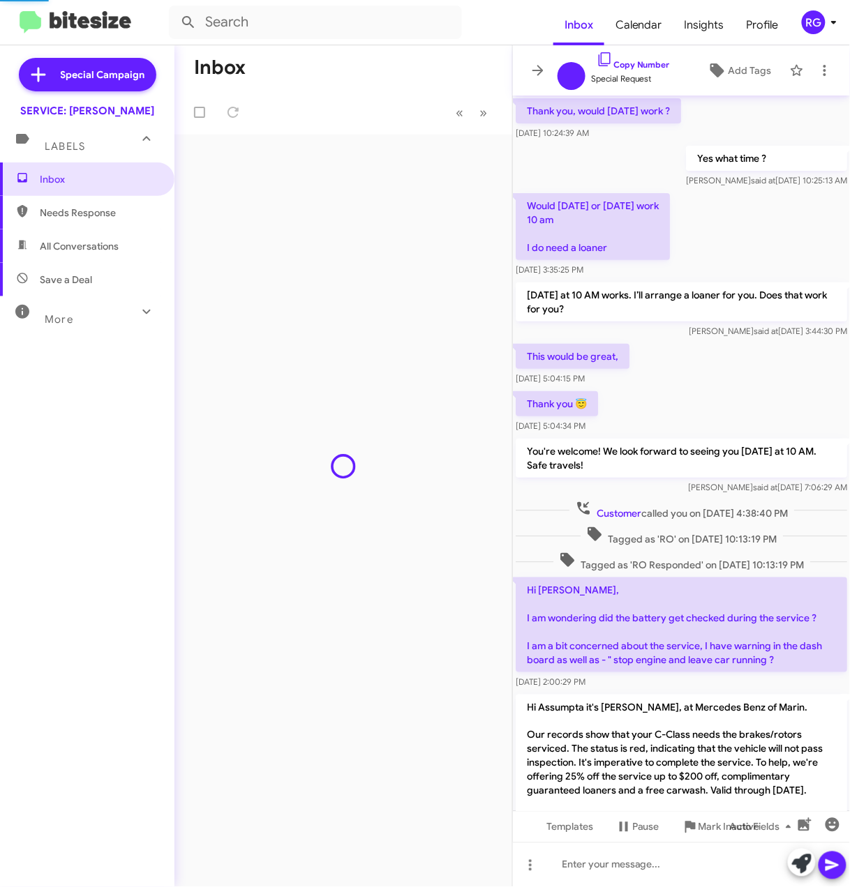
scroll to position [670, 0]
